Goal: Navigation & Orientation: Find specific page/section

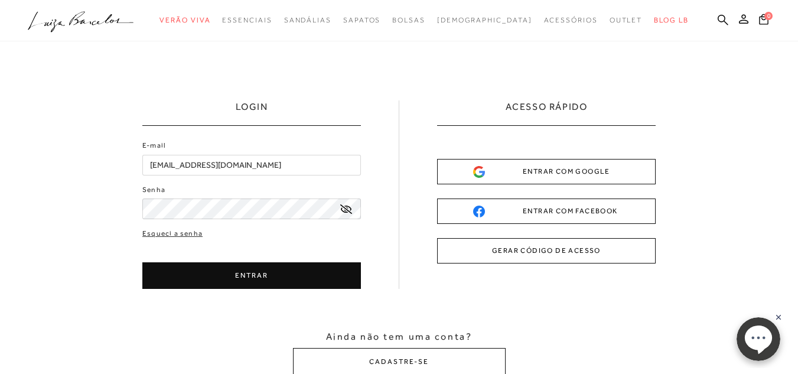
click at [216, 275] on button "ENTRAR" at bounding box center [251, 275] width 218 height 27
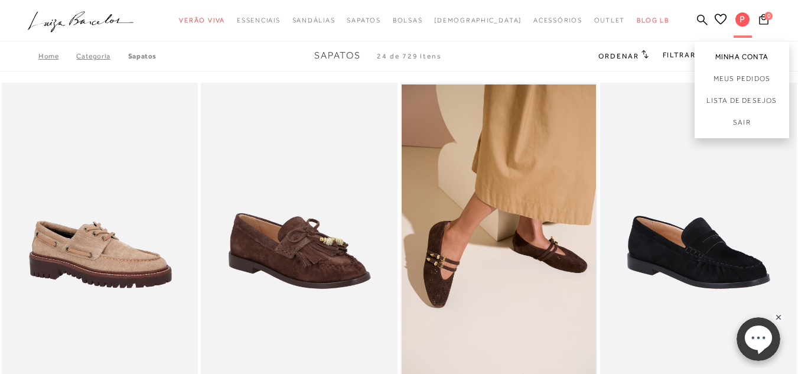
click at [732, 53] on link "Minha Conta" at bounding box center [741, 54] width 94 height 27
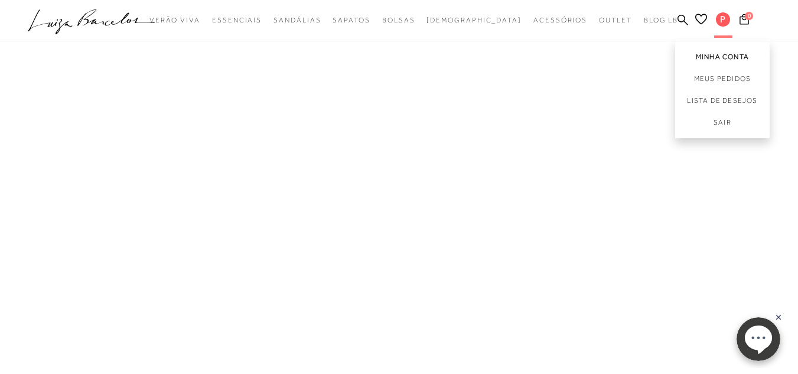
click at [720, 54] on link "Minha Conta" at bounding box center [722, 54] width 94 height 27
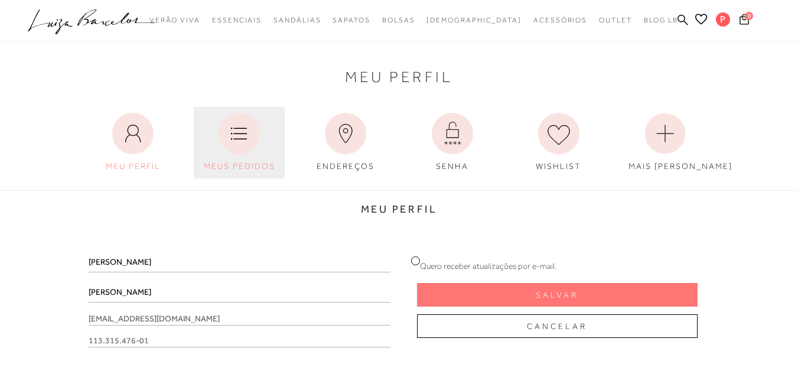
click at [246, 141] on icon at bounding box center [238, 133] width 41 height 41
click at [230, 130] on icon at bounding box center [238, 133] width 41 height 41
